Goal: Task Accomplishment & Management: Use online tool/utility

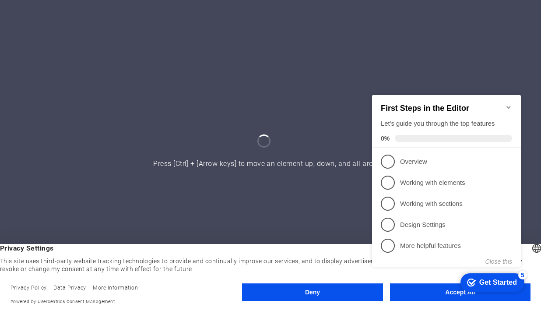
drag, startPoint x: 0, startPoint y: 0, endPoint x: 505, endPoint y: 50, distance: 507.9
click at [505, 50] on div at bounding box center [270, 155] width 541 height 311
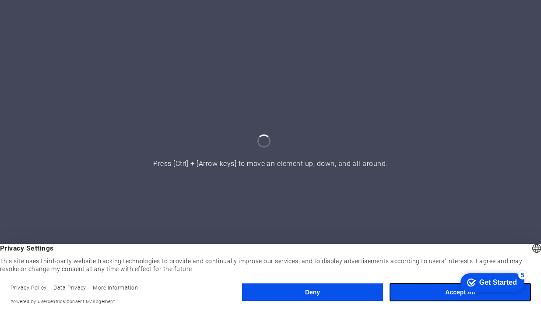
click at [432, 295] on button "Accept All" at bounding box center [460, 292] width 141 height 18
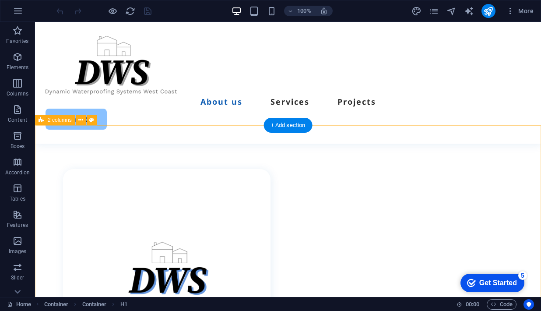
scroll to position [361, 0]
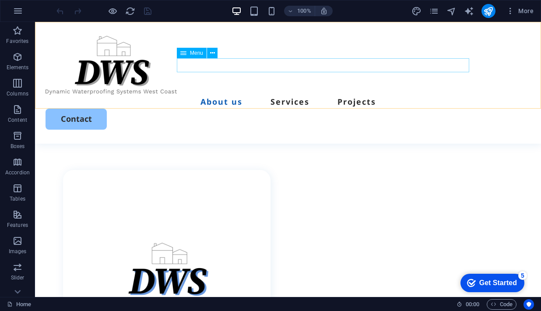
click at [189, 53] on div "Menu" at bounding box center [192, 53] width 30 height 11
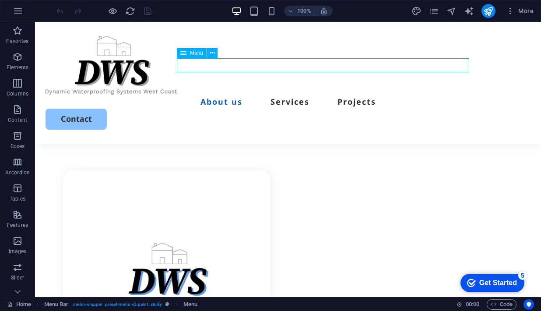
click at [183, 52] on icon at bounding box center [183, 53] width 6 height 11
click at [214, 51] on icon at bounding box center [212, 53] width 5 height 9
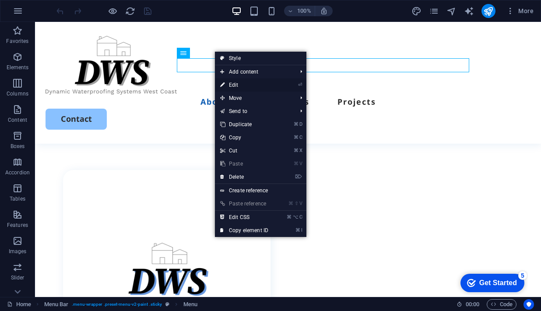
click at [250, 84] on link "⏎ Edit" at bounding box center [244, 84] width 59 height 13
select select
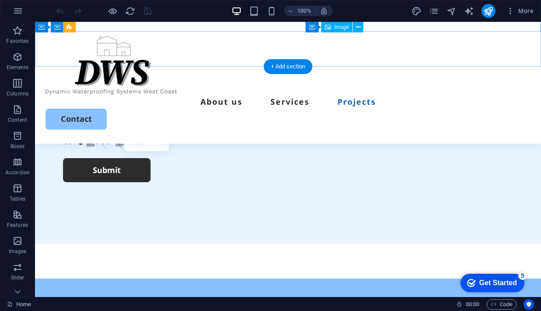
scroll to position [2576, 0]
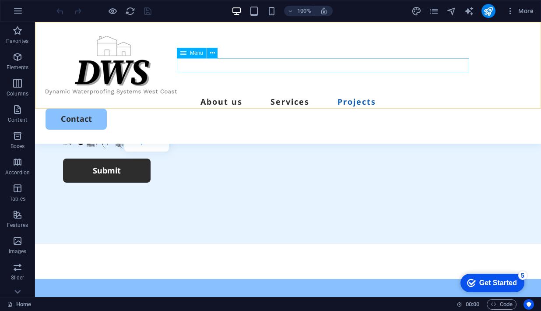
click at [329, 95] on nav "About us Services Projects" at bounding box center [288, 102] width 485 height 14
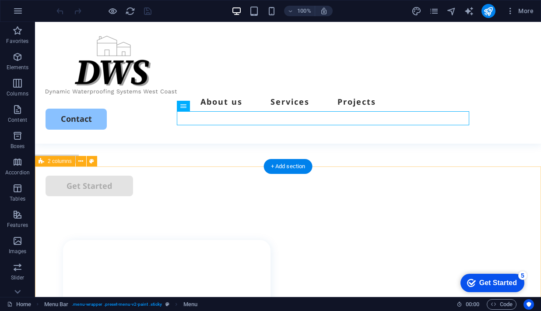
scroll to position [240, 0]
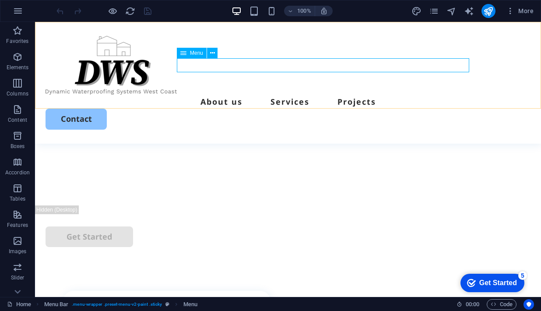
click at [258, 95] on nav "About us Services Projects" at bounding box center [288, 102] width 485 height 14
click at [183, 52] on icon at bounding box center [183, 53] width 6 height 11
click at [212, 53] on icon at bounding box center [212, 53] width 5 height 9
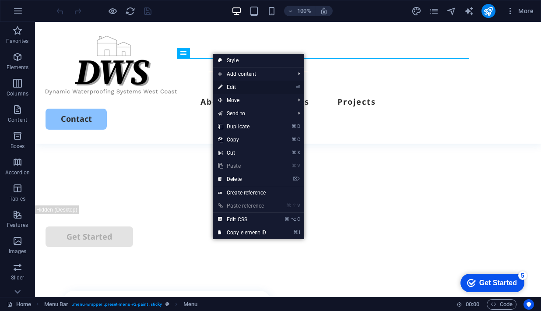
click at [229, 86] on link "⏎ Edit" at bounding box center [242, 87] width 59 height 13
select select
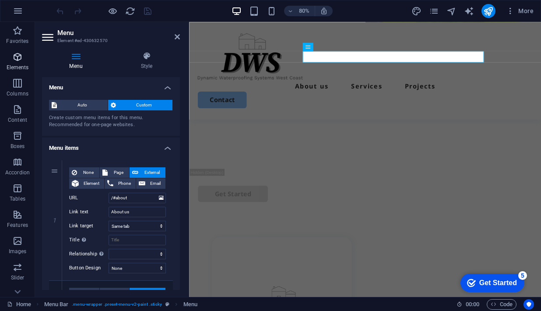
click at [18, 62] on icon "button" at bounding box center [17, 57] width 11 height 11
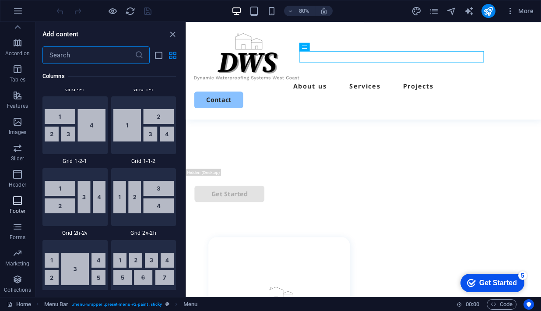
scroll to position [119, 0]
click at [18, 232] on icon "button" at bounding box center [17, 227] width 11 height 11
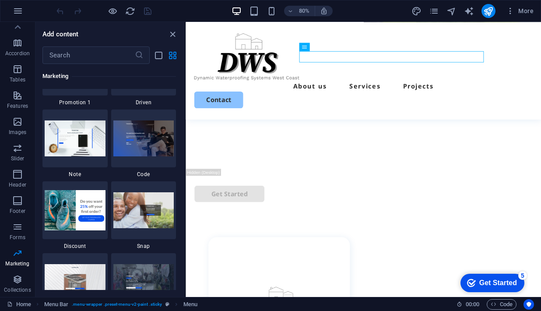
scroll to position [7609, 0]
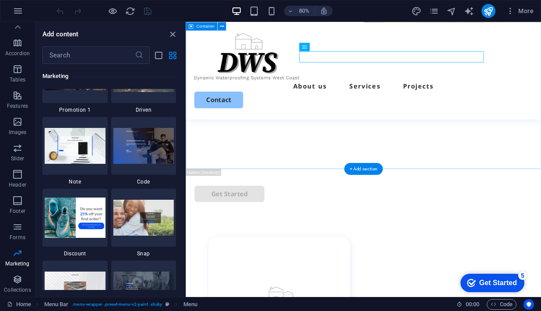
click at [413, 142] on div "PROTECT YOU INVESTMENT FROM THE WEATHER CONDITIONS Let us help you maintain and…" at bounding box center [408, 36] width 445 height 337
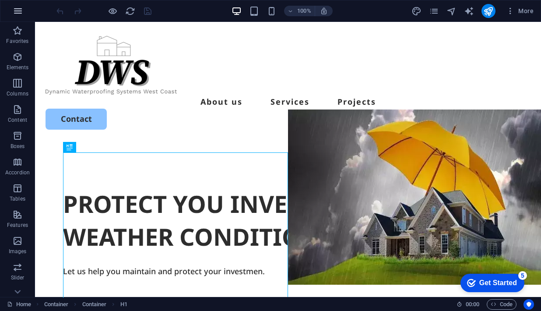
click at [18, 9] on icon "button" at bounding box center [18, 11] width 11 height 11
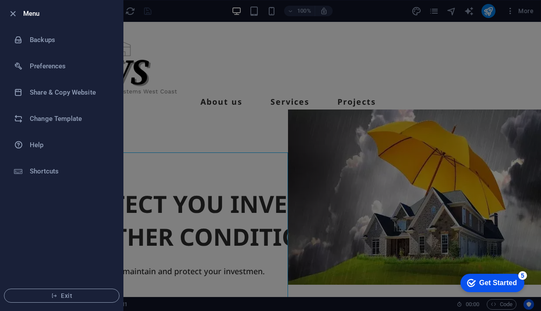
click at [204, 92] on div at bounding box center [270, 155] width 541 height 311
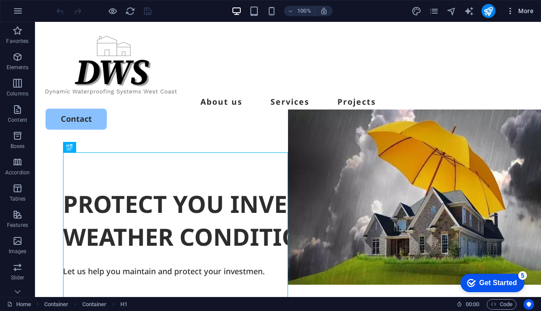
click at [509, 7] on icon "button" at bounding box center [510, 11] width 9 height 9
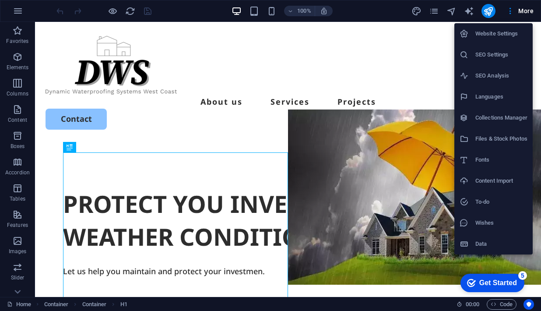
click at [235, 122] on div at bounding box center [270, 155] width 541 height 311
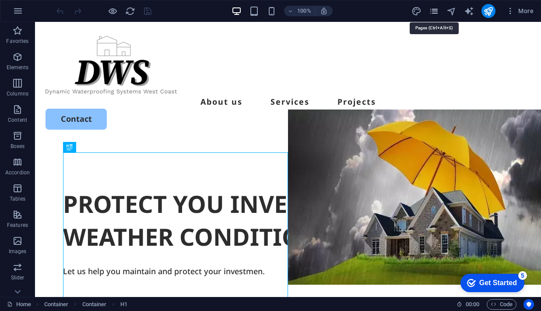
click at [433, 9] on icon "pages" at bounding box center [434, 11] width 10 height 10
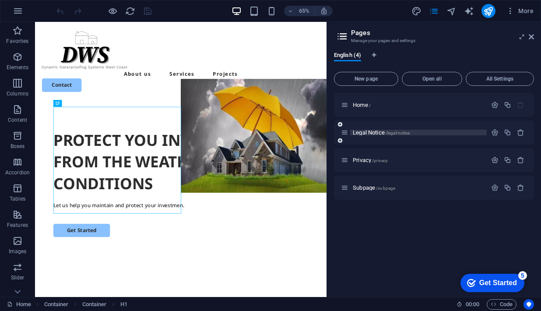
click at [360, 135] on span "Legal Notice /legal-notice" at bounding box center [381, 132] width 57 height 7
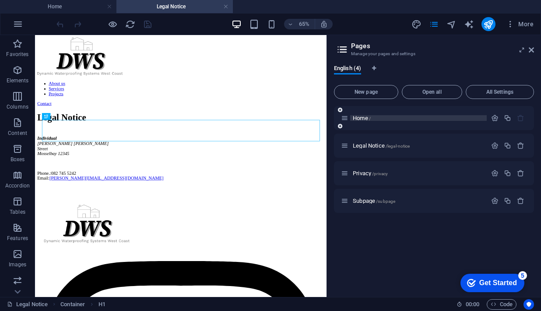
click at [362, 117] on span "Home /" at bounding box center [362, 118] width 18 height 7
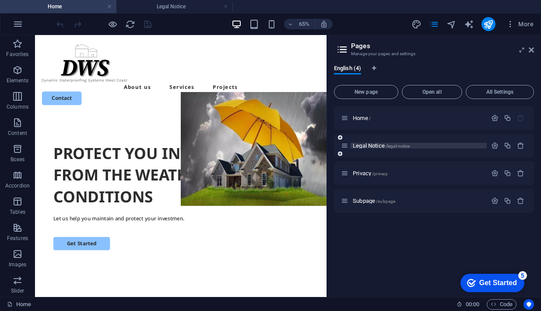
click at [367, 147] on span "Legal Notice /legal-notice" at bounding box center [381, 145] width 57 height 7
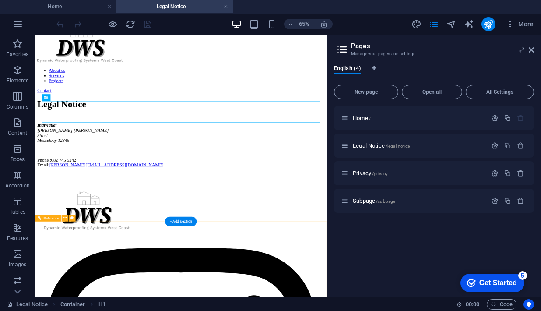
scroll to position [20, 0]
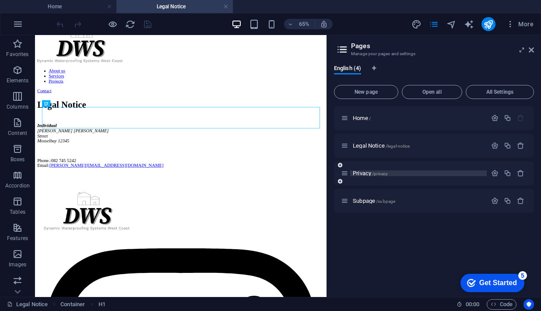
click at [361, 175] on span "Privacy /privacy" at bounding box center [370, 173] width 35 height 7
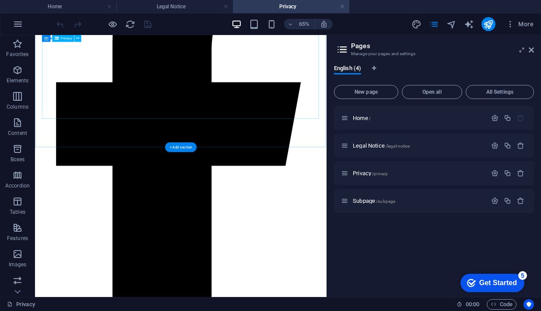
scroll to position [3119, 0]
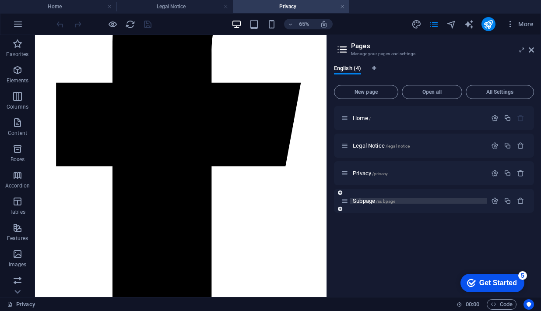
click at [362, 201] on span "Subpage /subpage" at bounding box center [374, 201] width 42 height 7
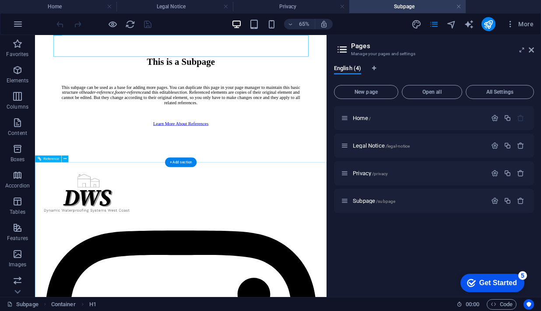
scroll to position [130, 0]
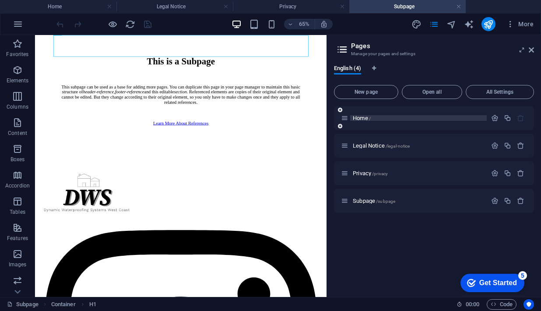
click at [354, 120] on span "Home /" at bounding box center [362, 118] width 18 height 7
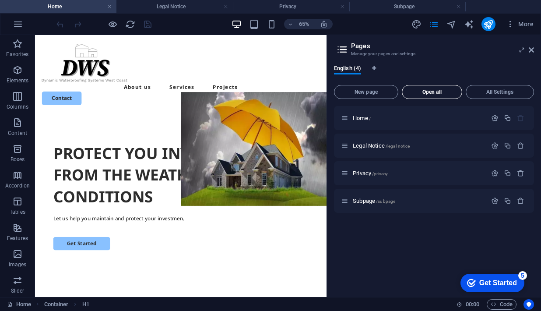
click at [429, 95] on button "Open all" at bounding box center [432, 92] width 60 height 14
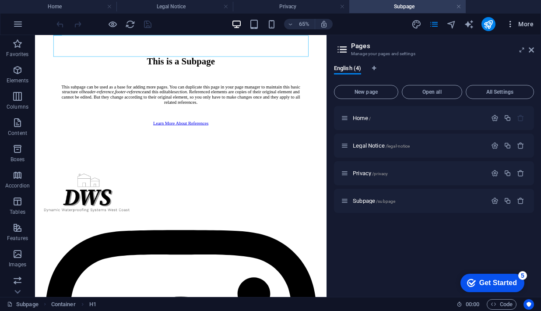
click at [522, 27] on span "More" at bounding box center [520, 24] width 28 height 9
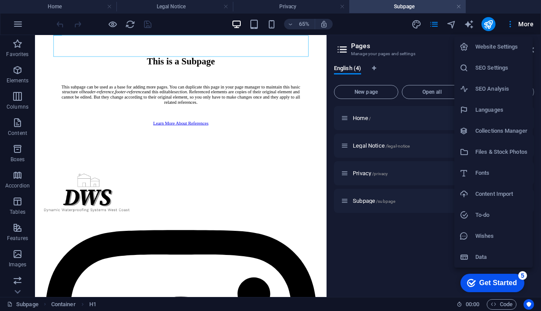
click at [441, 73] on div at bounding box center [270, 155] width 541 height 311
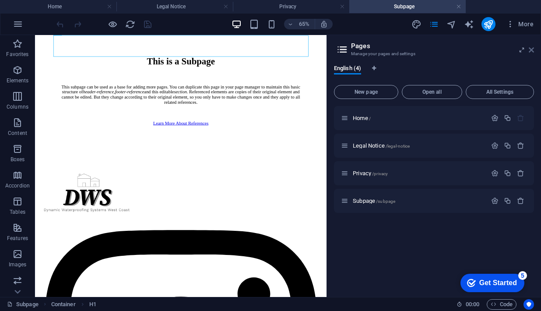
click at [531, 50] on icon at bounding box center [531, 49] width 5 height 7
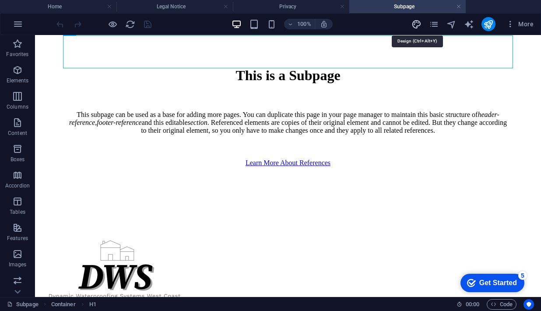
click at [421, 24] on icon "design" at bounding box center [417, 24] width 10 height 10
select select "px"
select select "500"
select select "px"
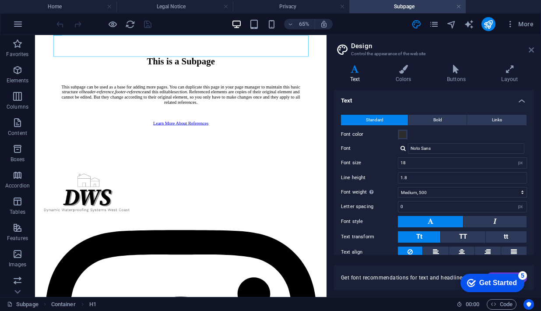
click at [533, 49] on icon at bounding box center [531, 49] width 5 height 7
